Goal: Navigation & Orientation: Find specific page/section

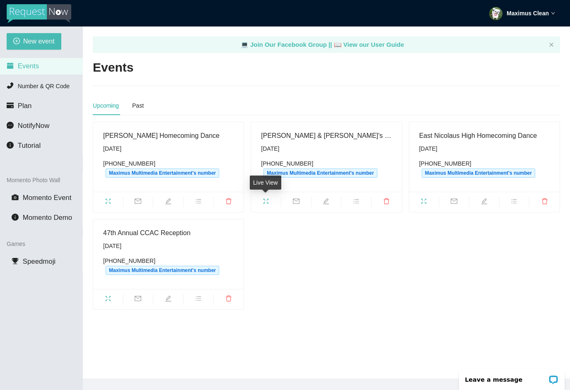
click at [262, 201] on span "fullscreen" at bounding box center [266, 202] width 30 height 9
click at [105, 198] on span "fullscreen" at bounding box center [108, 202] width 30 height 9
